Goal: Find specific page/section: Find specific page/section

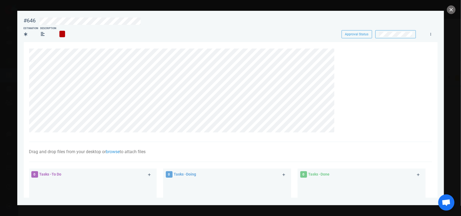
scroll to position [34, 0]
click at [451, 7] on button "close" at bounding box center [451, 9] width 9 height 9
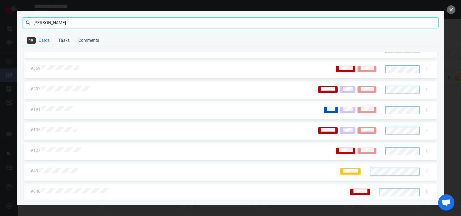
click at [45, 22] on input "[PERSON_NAME]" at bounding box center [231, 22] width 416 height 11
click button "Search" at bounding box center [0, 0] width 0 height 0
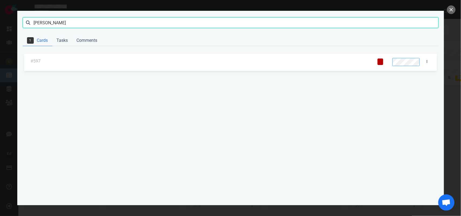
scroll to position [0, 0]
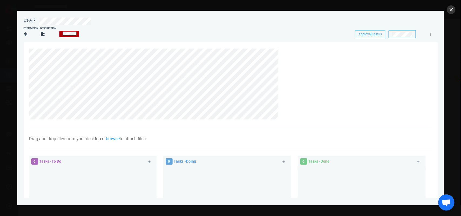
click at [451, 13] on button "close" at bounding box center [451, 9] width 9 height 9
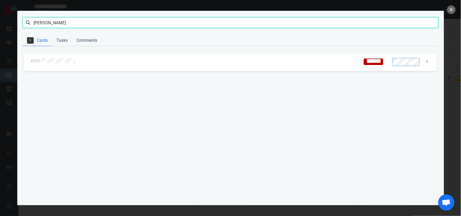
click at [44, 26] on input "[PERSON_NAME]" at bounding box center [231, 22] width 416 height 11
click button "Search" at bounding box center [0, 0] width 0 height 0
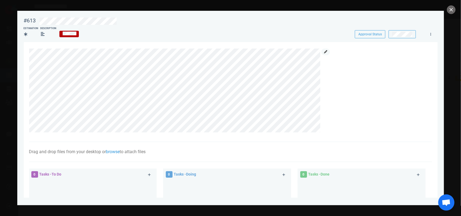
click at [324, 52] on icon at bounding box center [325, 51] width 3 height 3
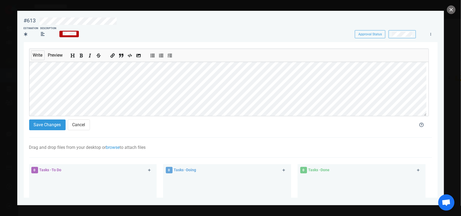
scroll to position [55, 0]
click at [52, 126] on button "Save Changes" at bounding box center [47, 125] width 36 height 11
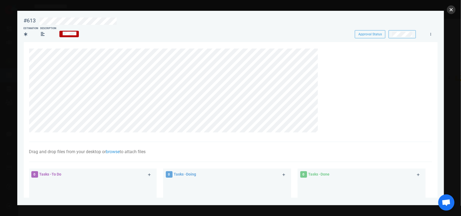
click at [451, 10] on button "close" at bounding box center [451, 9] width 9 height 9
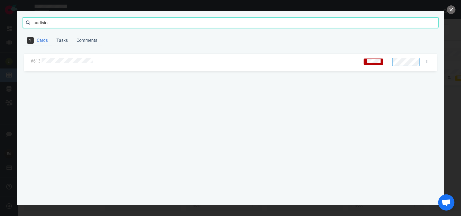
click at [44, 22] on input "audisio" at bounding box center [231, 22] width 416 height 11
type input "[PERSON_NAME]"
click button "Search" at bounding box center [0, 0] width 0 height 0
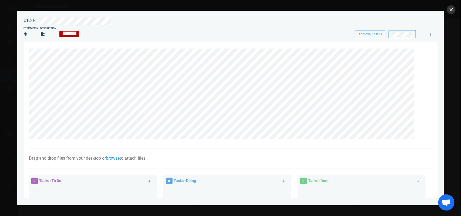
click at [454, 9] on button "close" at bounding box center [451, 9] width 9 height 9
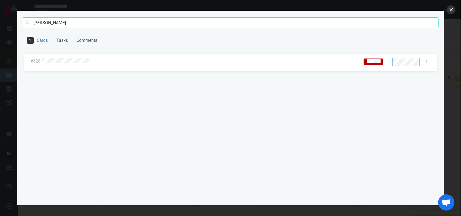
click at [451, 9] on button "close" at bounding box center [451, 9] width 9 height 9
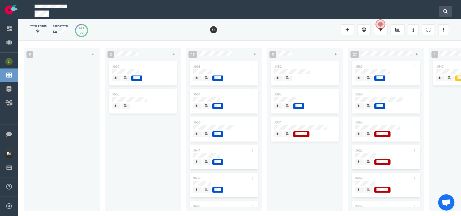
click at [440, 6] on button at bounding box center [444, 11] width 13 height 11
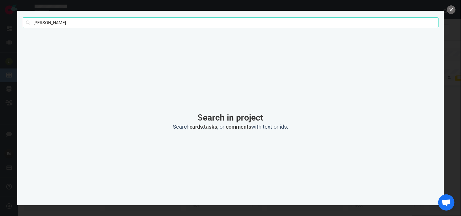
click at [42, 25] on input "[PERSON_NAME]" at bounding box center [231, 22] width 416 height 11
click button "Search" at bounding box center [0, 0] width 0 height 0
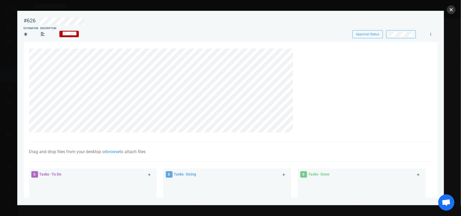
click at [452, 8] on button "close" at bounding box center [451, 9] width 9 height 9
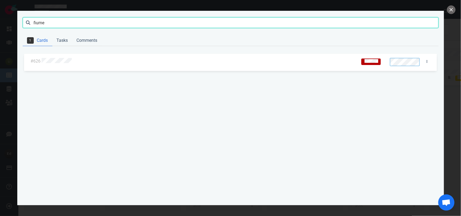
click at [46, 21] on input "fiume" at bounding box center [231, 22] width 416 height 11
click button "Search" at bounding box center [0, 0] width 0 height 0
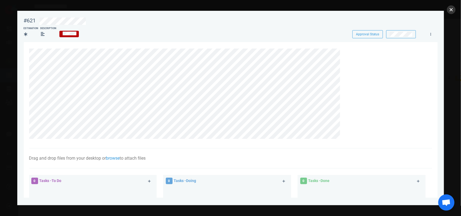
click at [451, 13] on button "close" at bounding box center [451, 9] width 9 height 9
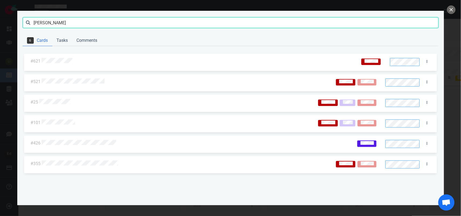
click at [41, 22] on input "[PERSON_NAME]" at bounding box center [231, 22] width 416 height 11
click button "Search" at bounding box center [0, 0] width 0 height 0
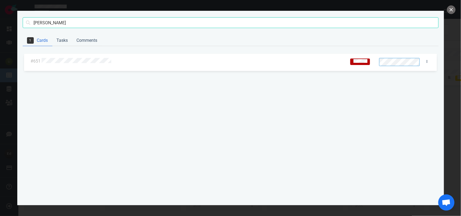
click at [78, 64] on div at bounding box center [192, 61] width 304 height 13
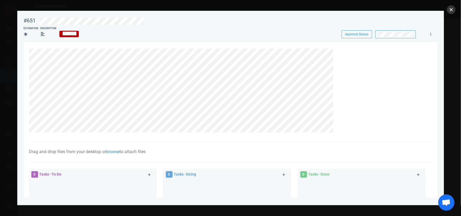
click at [452, 10] on button "close" at bounding box center [451, 9] width 9 height 9
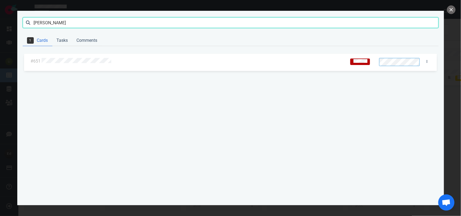
click at [52, 22] on input "[PERSON_NAME]" at bounding box center [231, 22] width 416 height 11
click button "Search" at bounding box center [0, 0] width 0 height 0
click at [74, 64] on div at bounding box center [198, 61] width 312 height 7
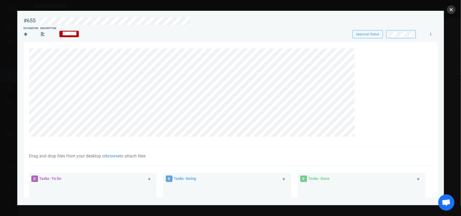
click at [452, 9] on button "close" at bounding box center [451, 9] width 9 height 9
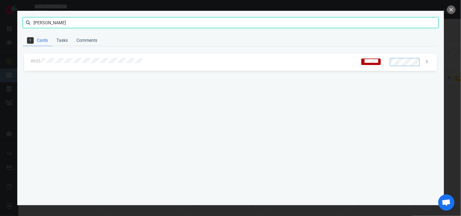
click at [39, 21] on input "[PERSON_NAME]" at bounding box center [231, 22] width 416 height 11
type input "[PERSON_NAME]"
click button "Search" at bounding box center [0, 0] width 0 height 0
